Goal: Check status

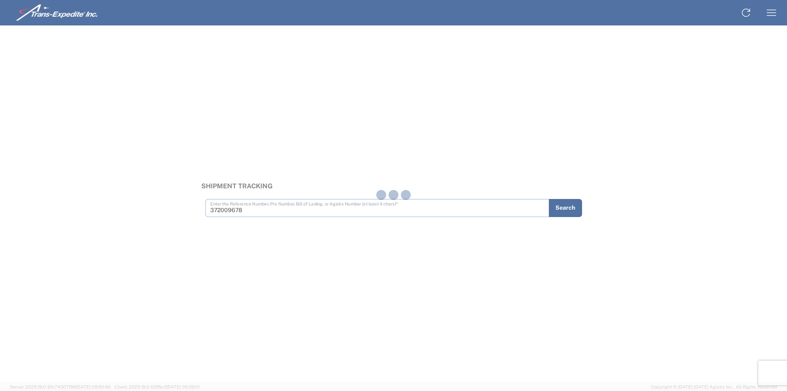
type input "372009678"
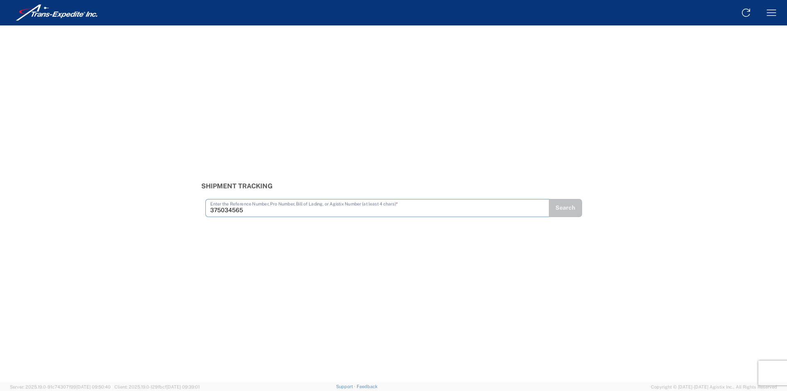
type input "375034565"
